Goal: Navigation & Orientation: Understand site structure

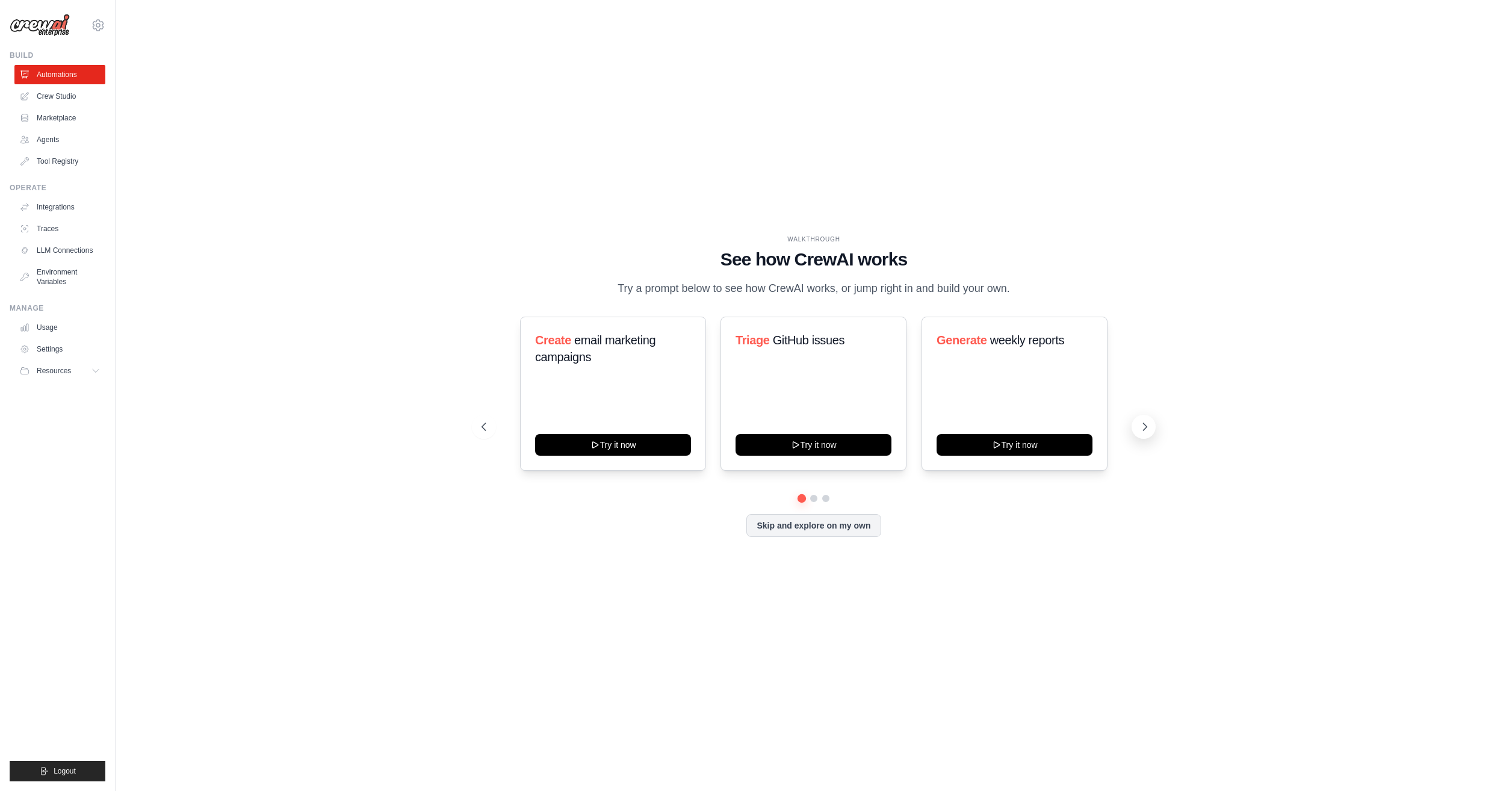
click at [1144, 427] on icon at bounding box center [1145, 427] width 12 height 12
click at [58, 139] on link "Agents" at bounding box center [61, 139] width 91 height 19
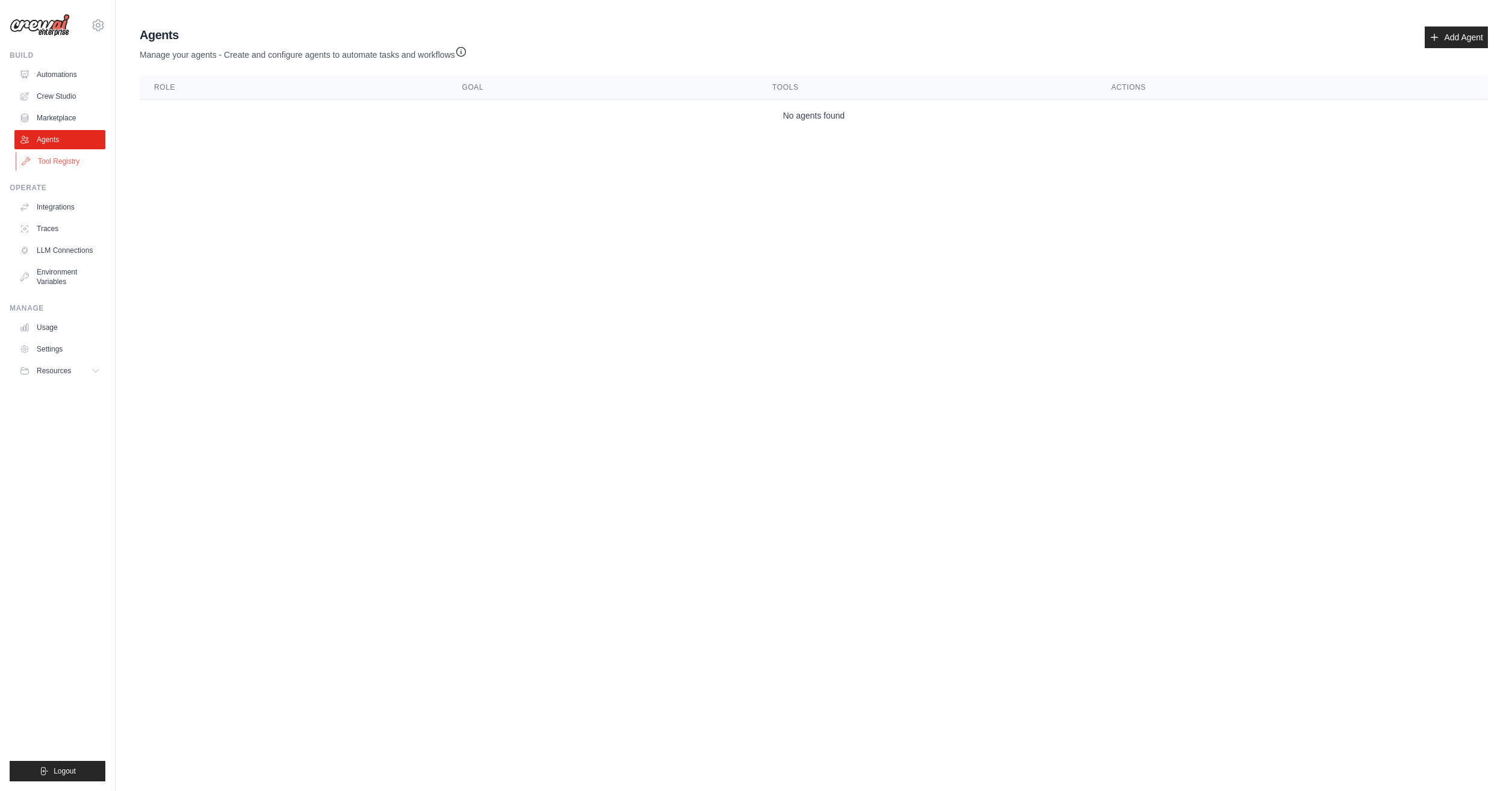
click at [58, 162] on link "Tool Registry" at bounding box center [61, 161] width 91 height 19
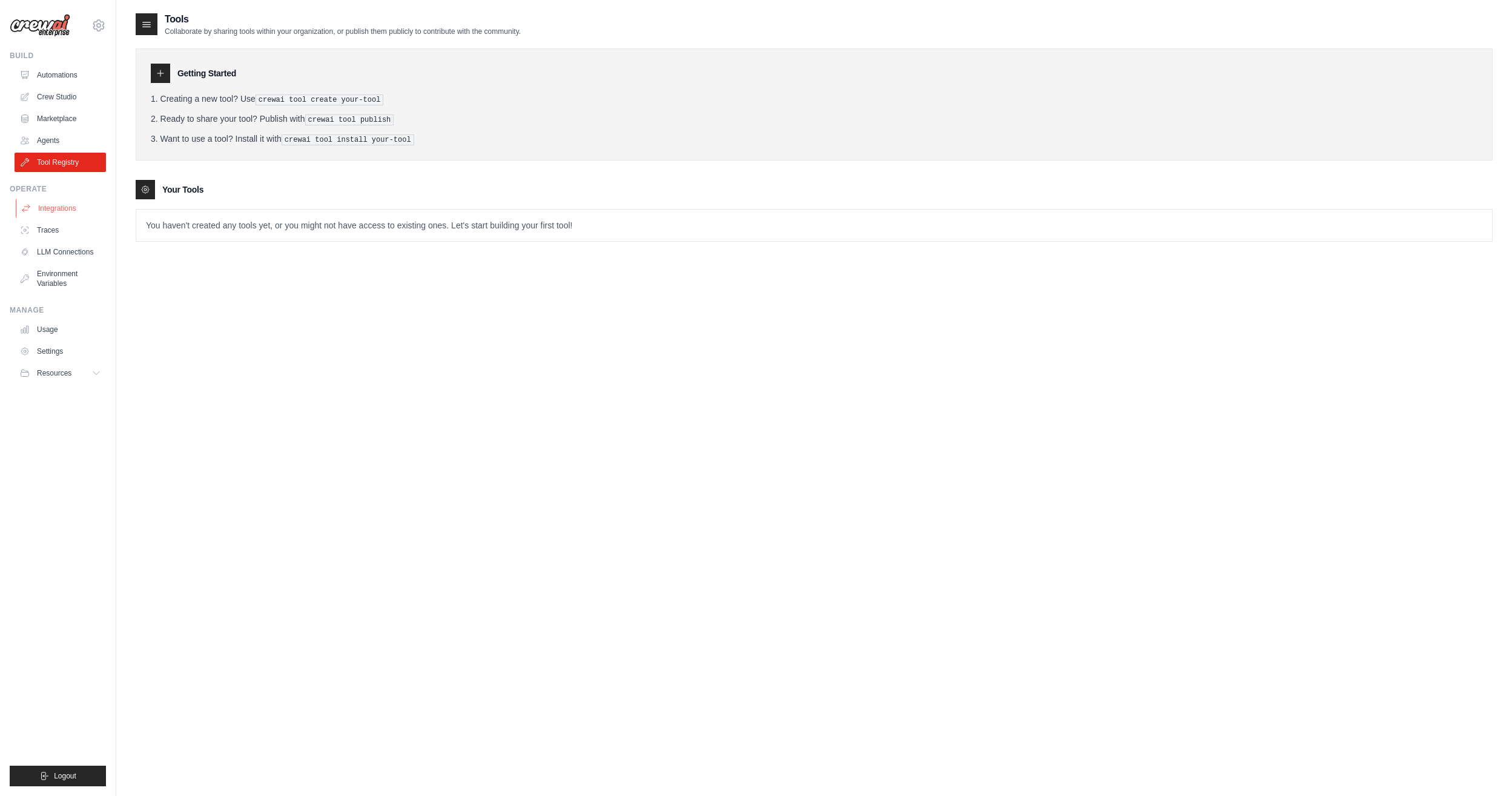
click at [58, 206] on link "Integrations" at bounding box center [62, 208] width 92 height 19
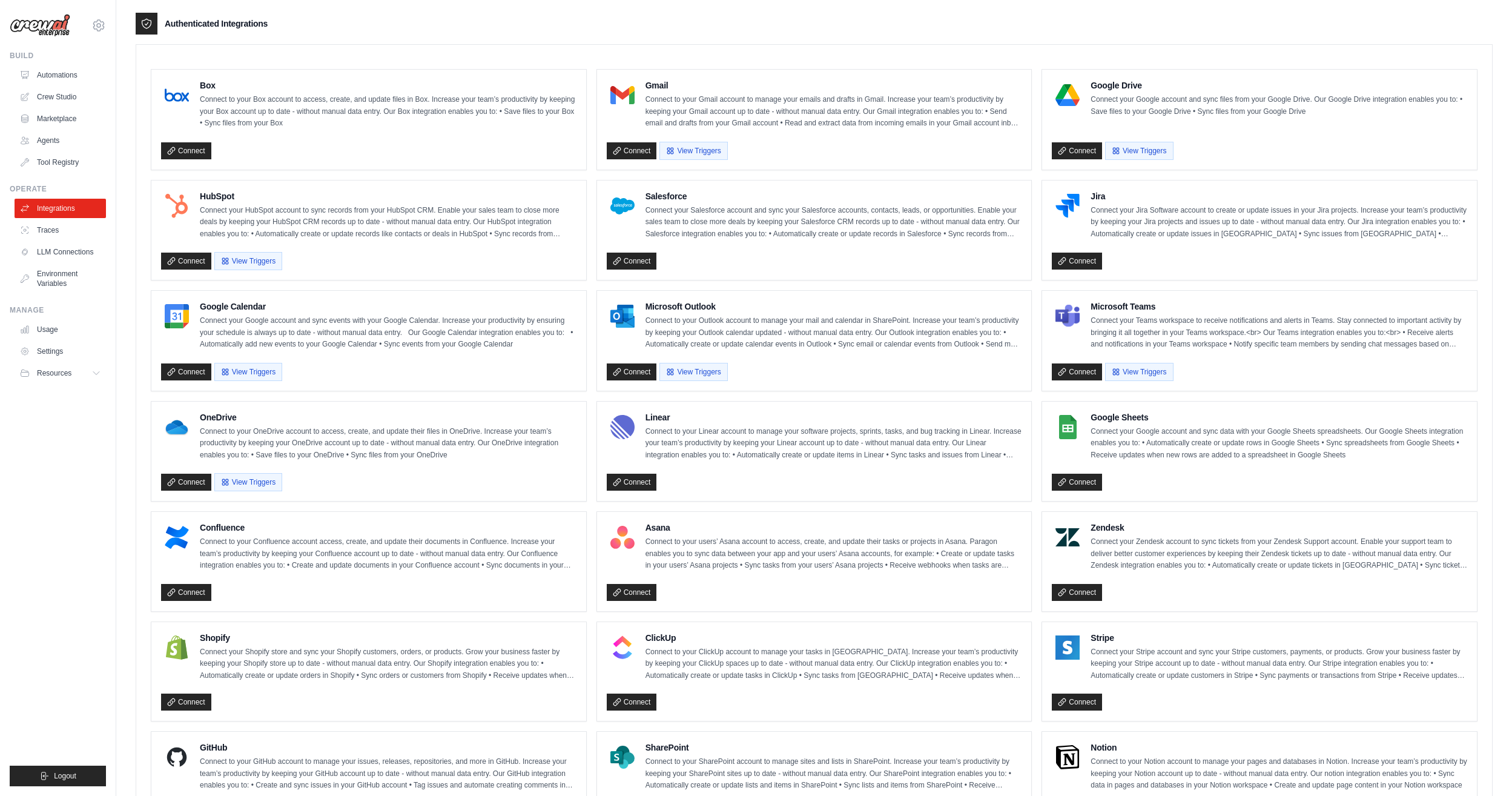
scroll to position [298, 0]
